Goal: Task Accomplishment & Management: Complete application form

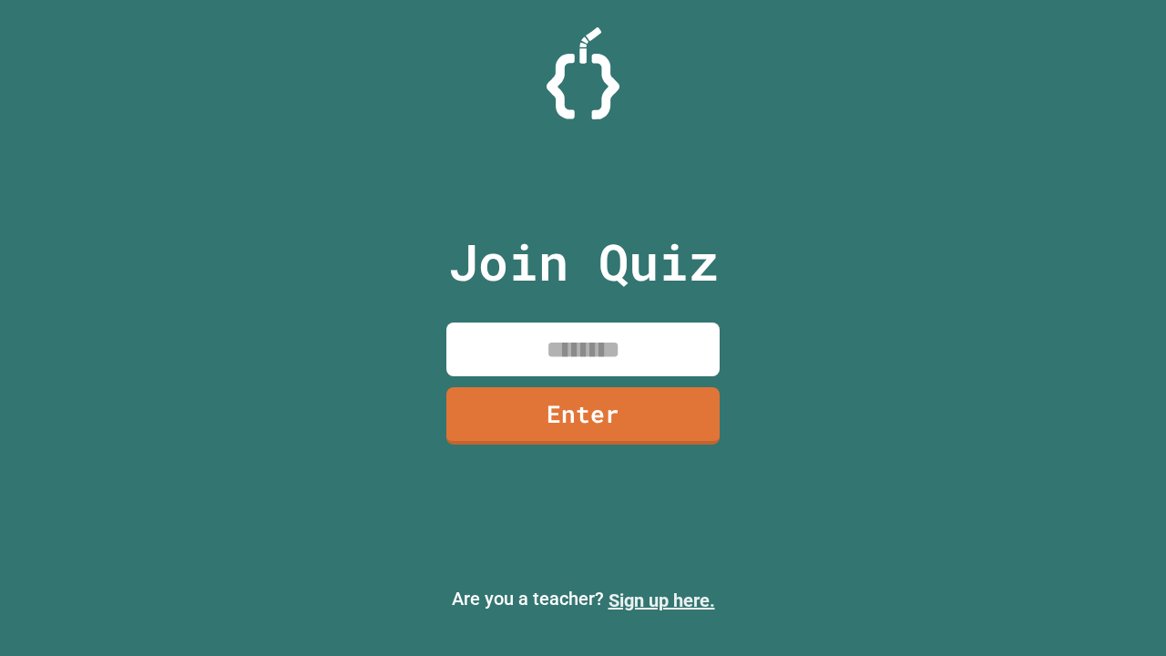
click at [661, 600] on link "Sign up here." at bounding box center [661, 600] width 107 height 22
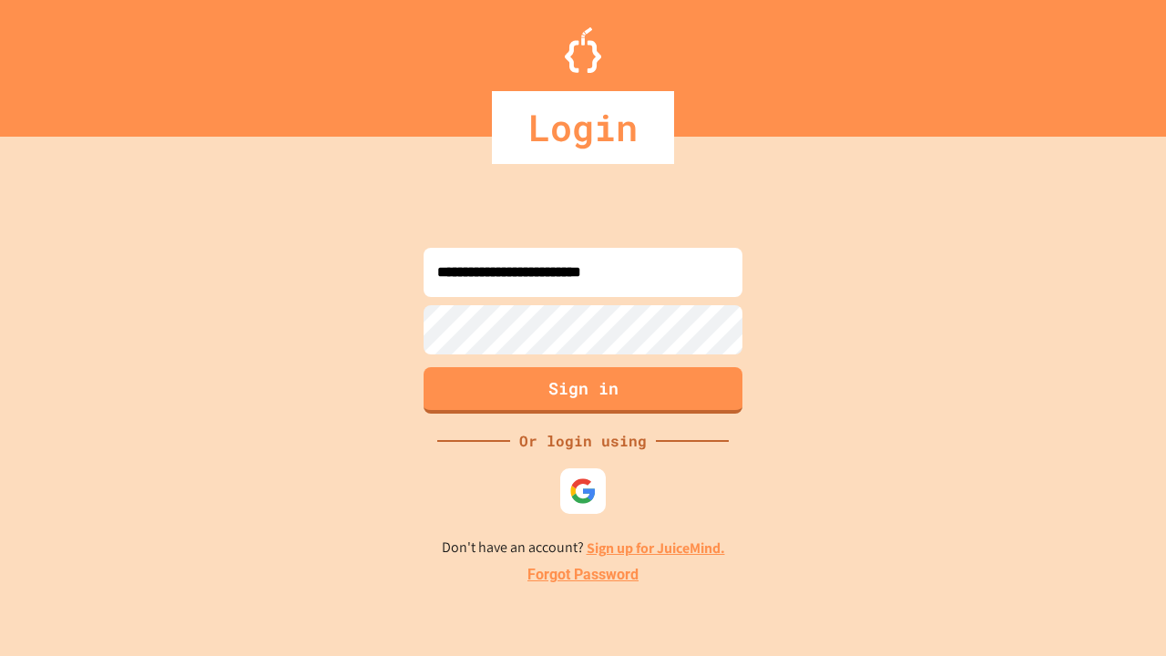
type input "**********"
